Goal: Task Accomplishment & Management: Complete application form

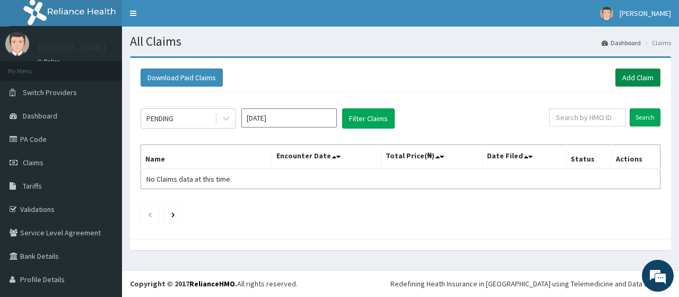
click at [636, 77] on link "Add Claim" at bounding box center [637, 77] width 45 height 18
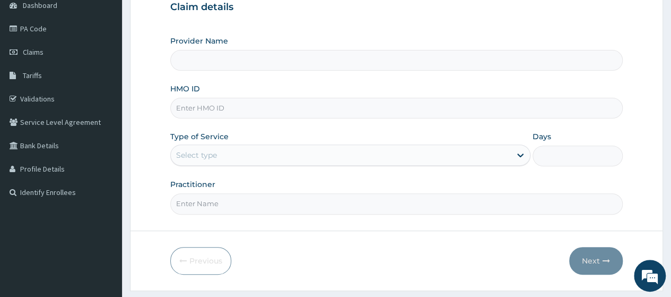
scroll to position [113, 0]
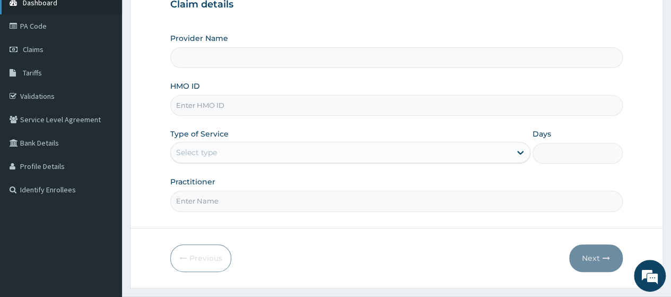
type input "Go Fitness Gym"
type input "1"
click at [248, 107] on input "HMO ID" at bounding box center [396, 105] width 453 height 21
type input "LTI/10145/A"
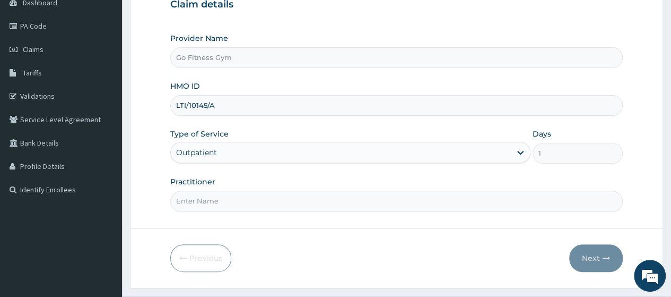
click at [264, 202] on input "Practitioner" at bounding box center [396, 200] width 453 height 21
type input "Gofitness centre"
click at [584, 265] on button "Next" at bounding box center [596, 258] width 54 height 28
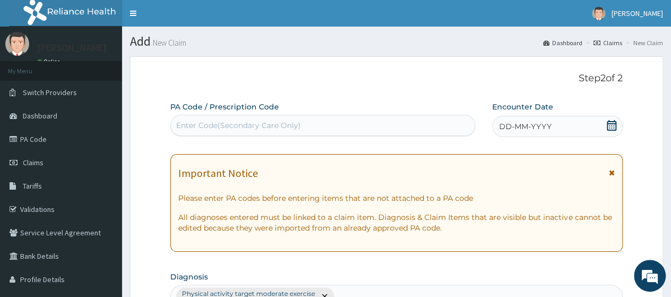
click at [334, 119] on div "Enter Code(Secondary Care Only)" at bounding box center [322, 125] width 303 height 17
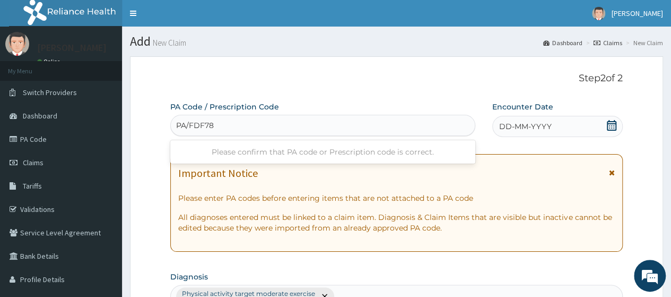
type input "PA/FDF788"
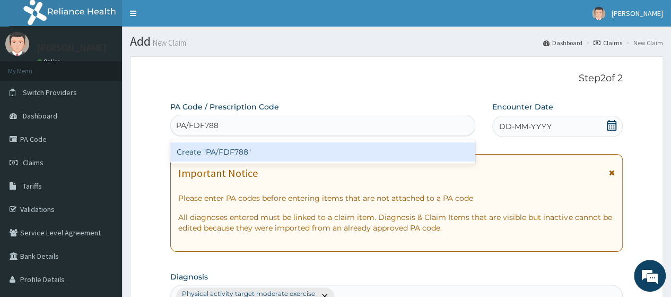
click at [367, 151] on div "Create "PA/FDF788"" at bounding box center [322, 151] width 305 height 19
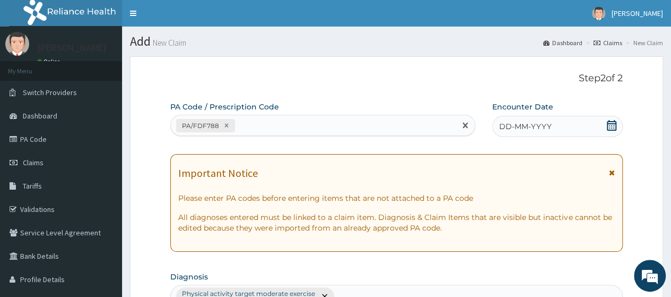
click at [611, 127] on icon at bounding box center [612, 125] width 10 height 11
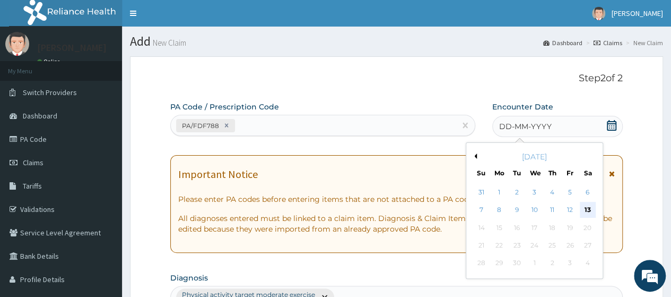
click at [590, 206] on div "13" at bounding box center [587, 210] width 16 height 16
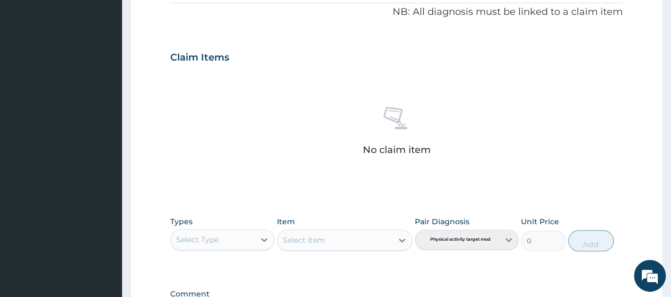
scroll to position [451, 0]
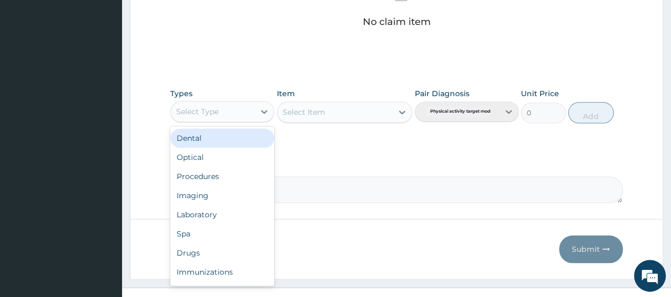
click at [226, 107] on div "Select Type" at bounding box center [213, 111] width 84 height 17
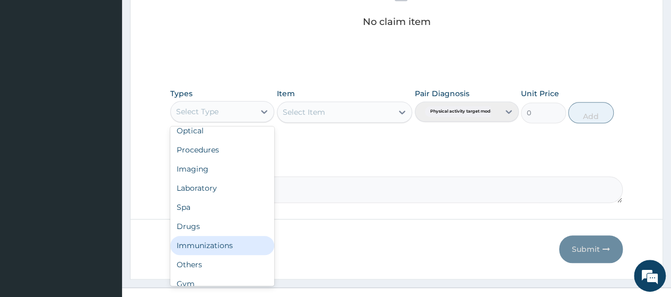
scroll to position [36, 0]
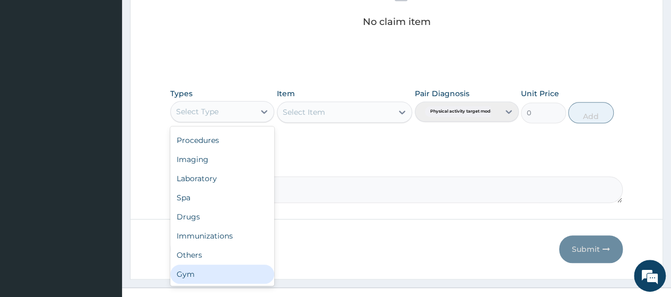
click at [214, 272] on div "Gym" at bounding box center [222, 273] width 104 height 19
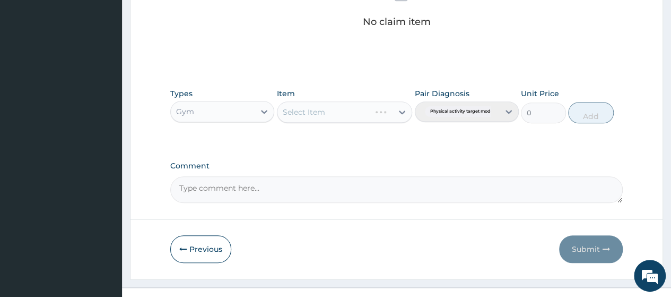
click at [379, 112] on div "Select Item" at bounding box center [345, 111] width 136 height 21
click at [389, 112] on div "Select Item" at bounding box center [335, 111] width 116 height 17
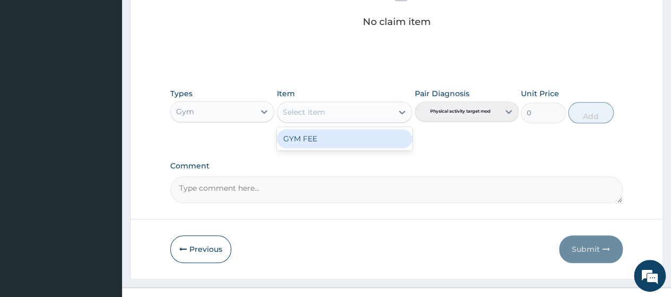
click at [365, 141] on div "GYM FEE" at bounding box center [345, 138] width 136 height 19
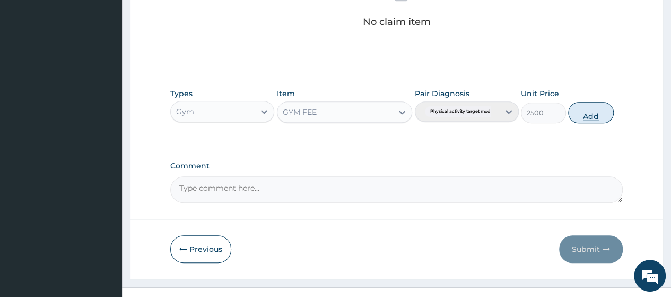
click at [597, 110] on button "Add" at bounding box center [590, 112] width 45 height 21
type input "0"
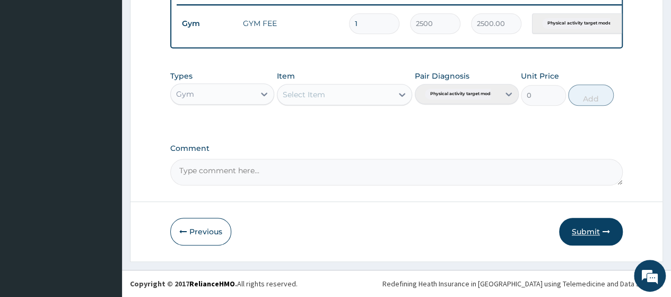
click at [594, 235] on button "Submit" at bounding box center [591, 232] width 64 height 28
